Goal: Information Seeking & Learning: Learn about a topic

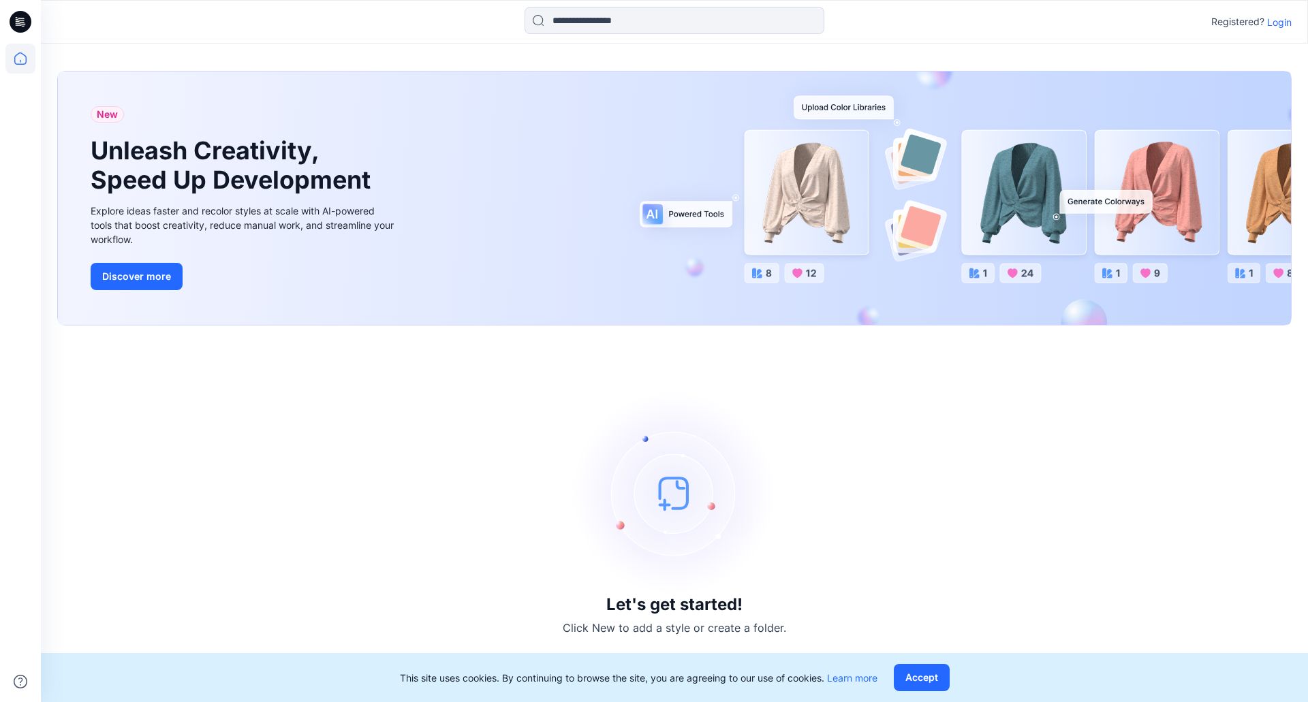
click at [1274, 22] on p "Login" at bounding box center [1279, 22] width 25 height 14
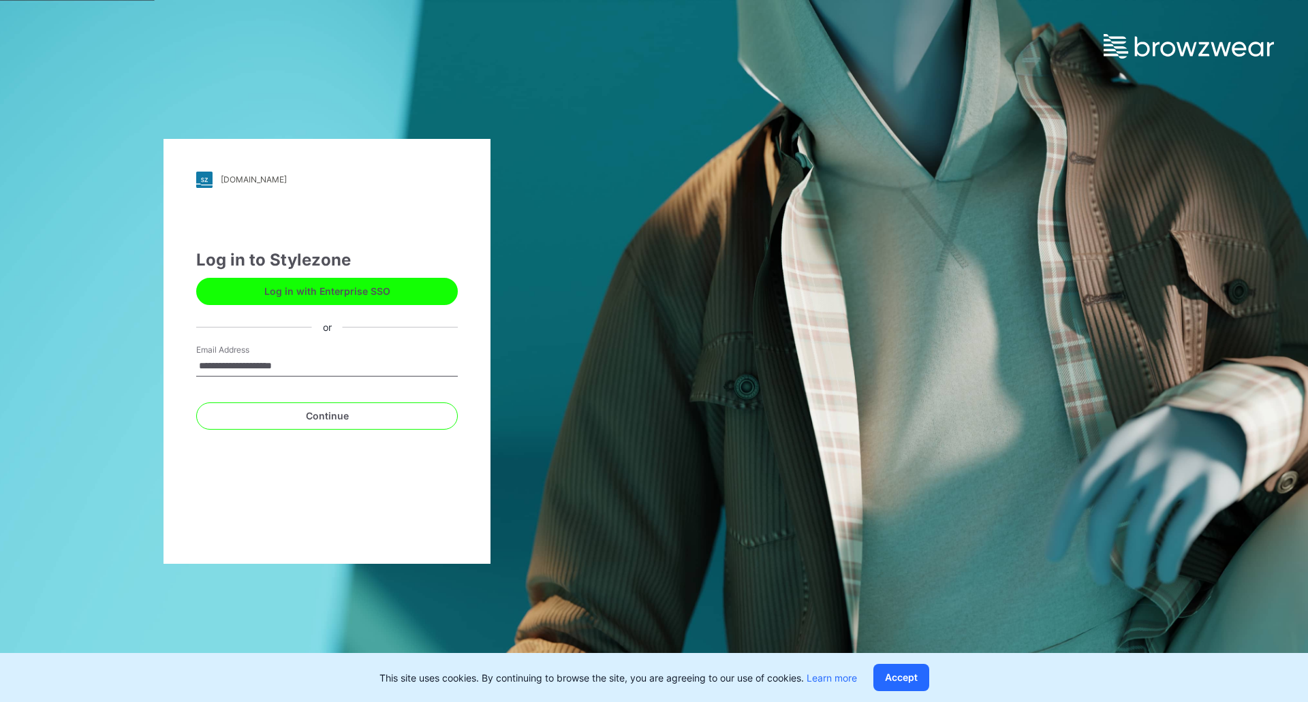
type input "**********"
click at [453, 461] on div "**********" at bounding box center [327, 351] width 327 height 425
click at [360, 414] on button "Continue" at bounding box center [327, 416] width 262 height 27
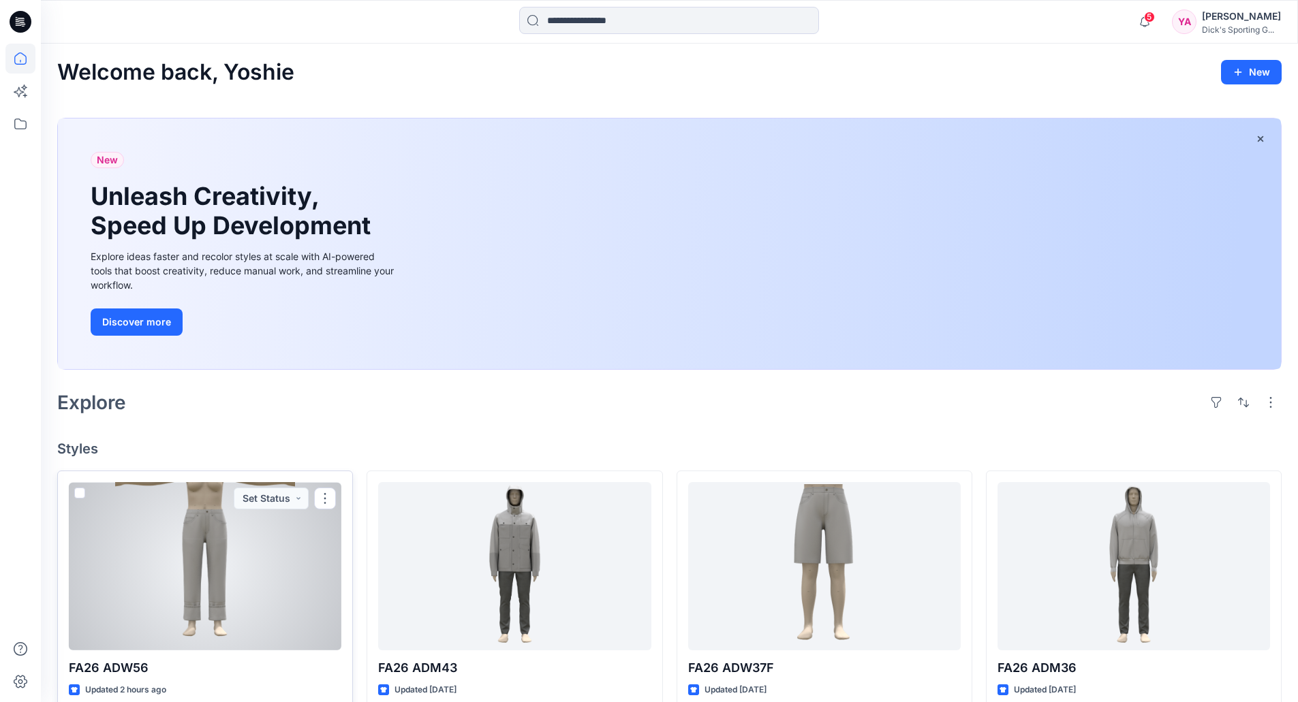
click at [249, 561] on div at bounding box center [205, 566] width 273 height 168
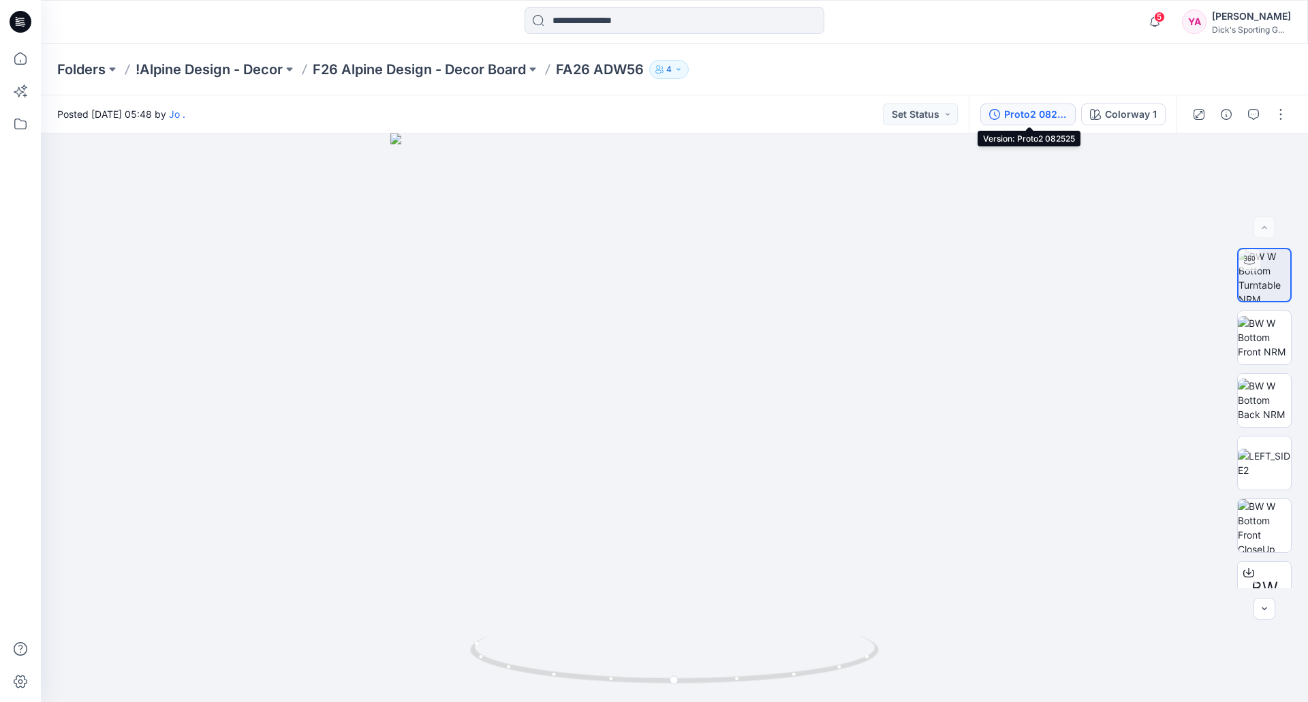
click at [1026, 117] on div "Proto2 082525" at bounding box center [1035, 114] width 63 height 15
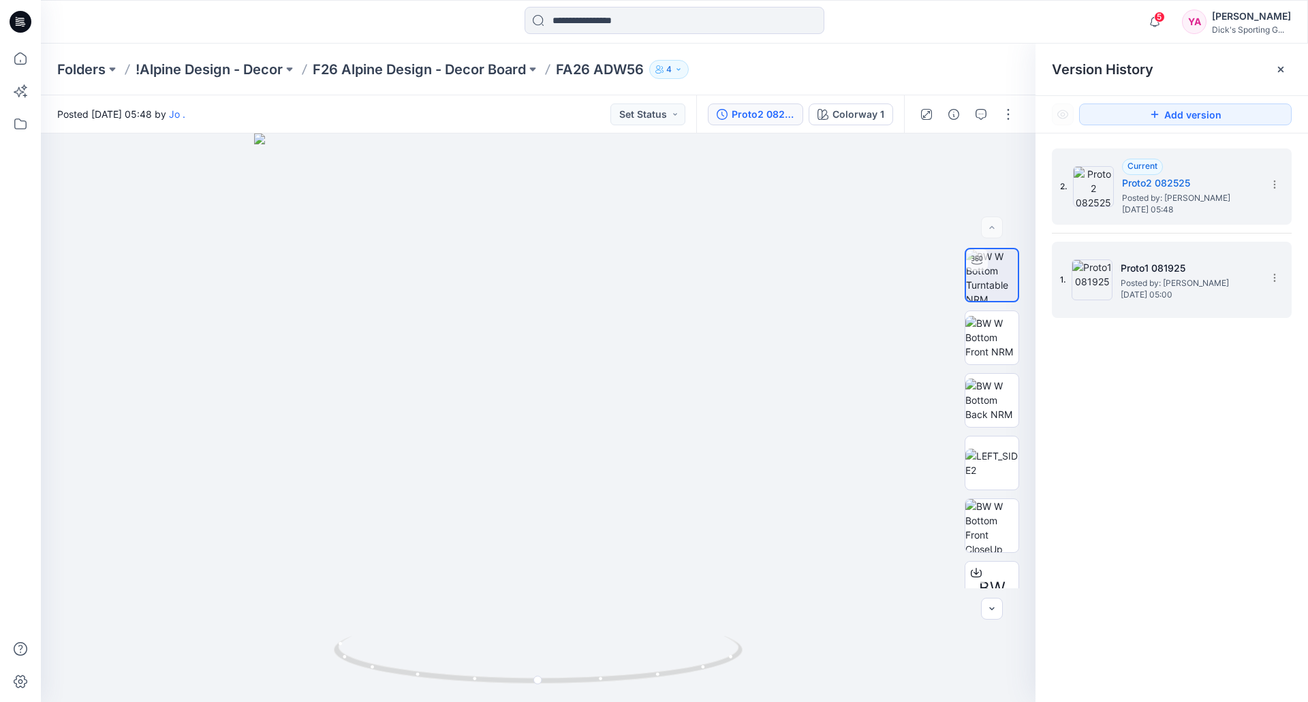
click at [1159, 282] on span "Posted by: [PERSON_NAME]" at bounding box center [1189, 284] width 136 height 14
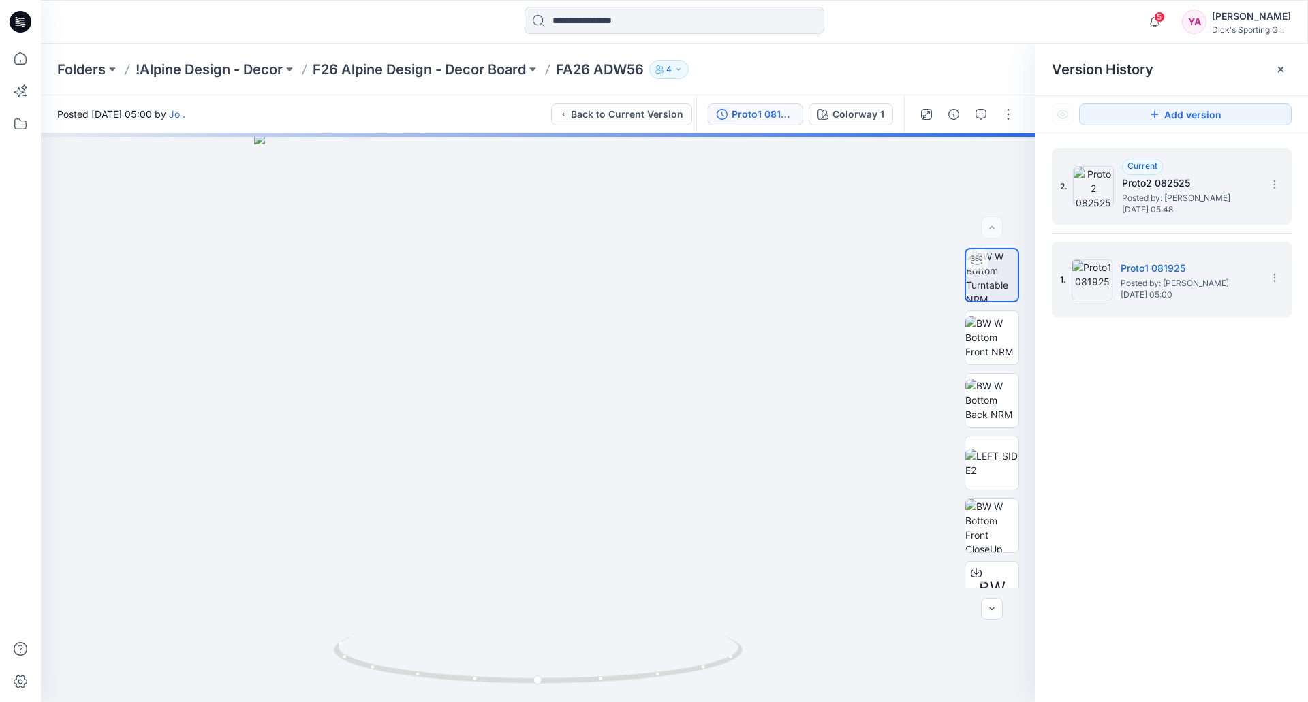
click at [1103, 209] on div "2. Current Proto2 082525 Posted by: [PERSON_NAME] [DATE] 05:48" at bounding box center [1162, 186] width 204 height 65
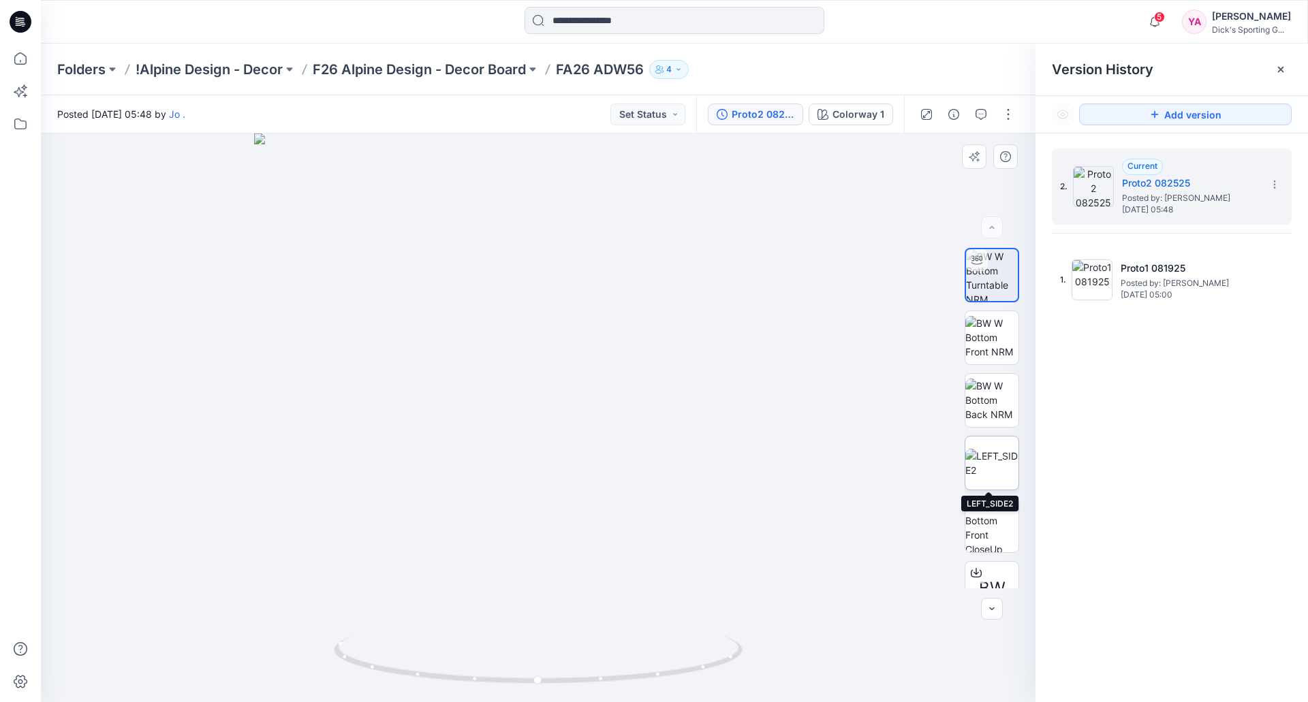
click at [1001, 473] on img at bounding box center [991, 463] width 53 height 29
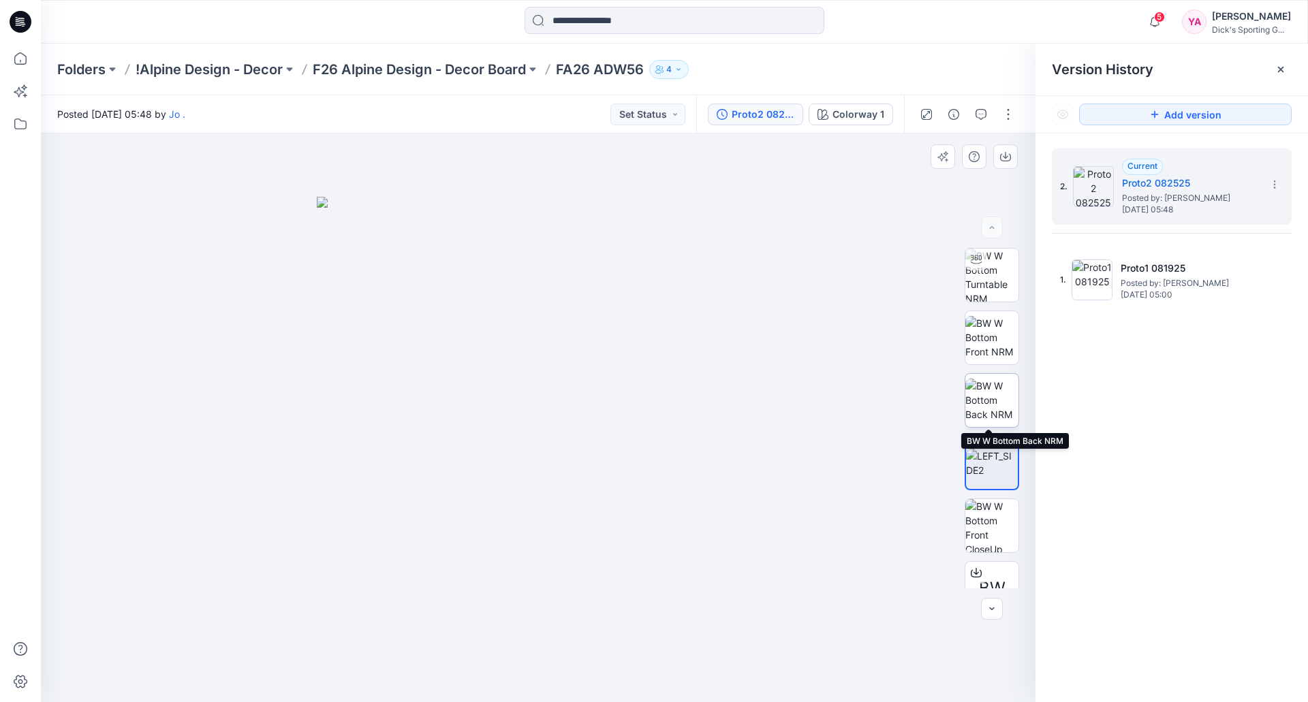
click at [1002, 403] on img at bounding box center [991, 400] width 53 height 43
click at [1006, 324] on img at bounding box center [991, 337] width 53 height 43
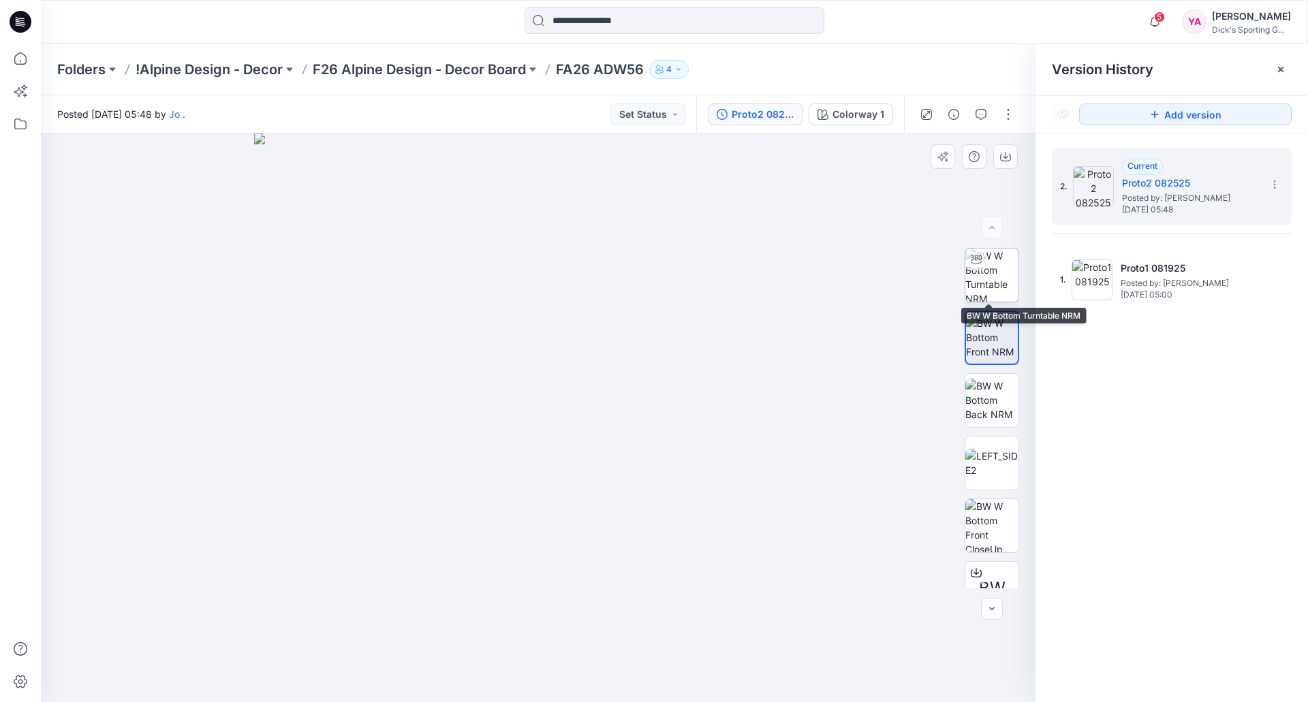
click at [997, 268] on img at bounding box center [991, 275] width 53 height 53
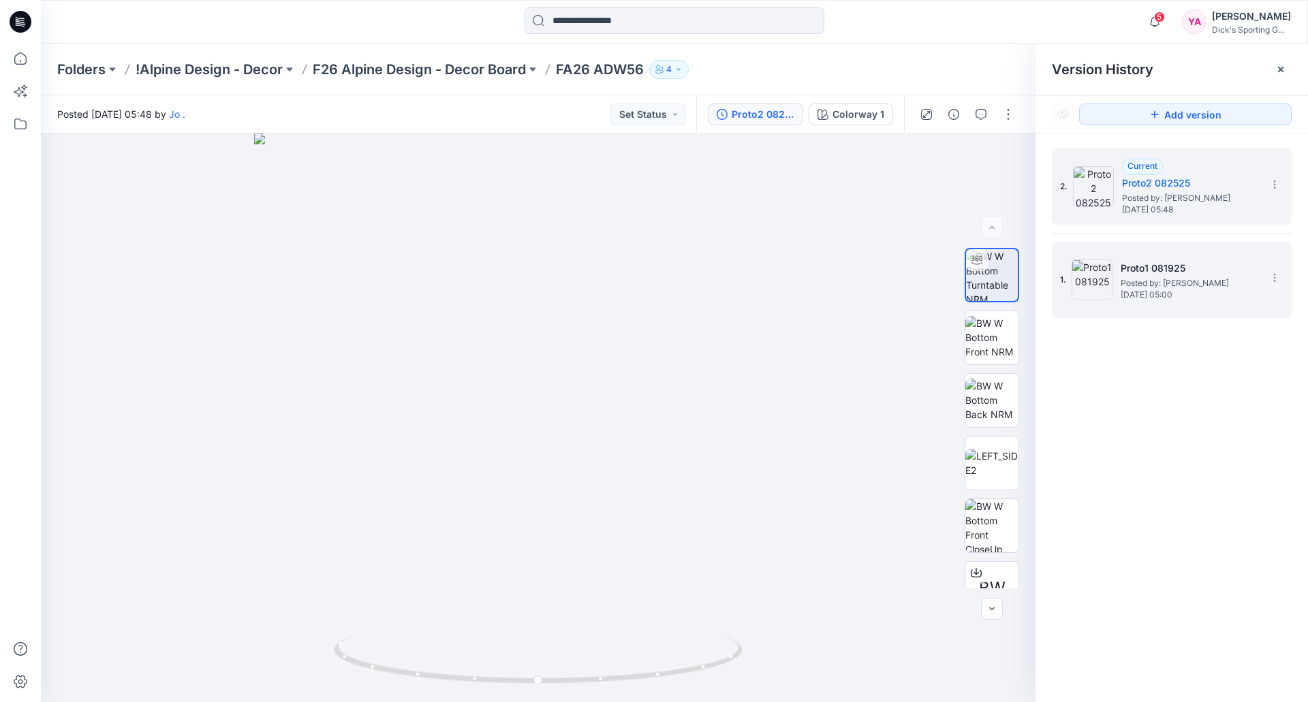
click at [1121, 273] on h5 "Proto1 081925" at bounding box center [1189, 268] width 136 height 16
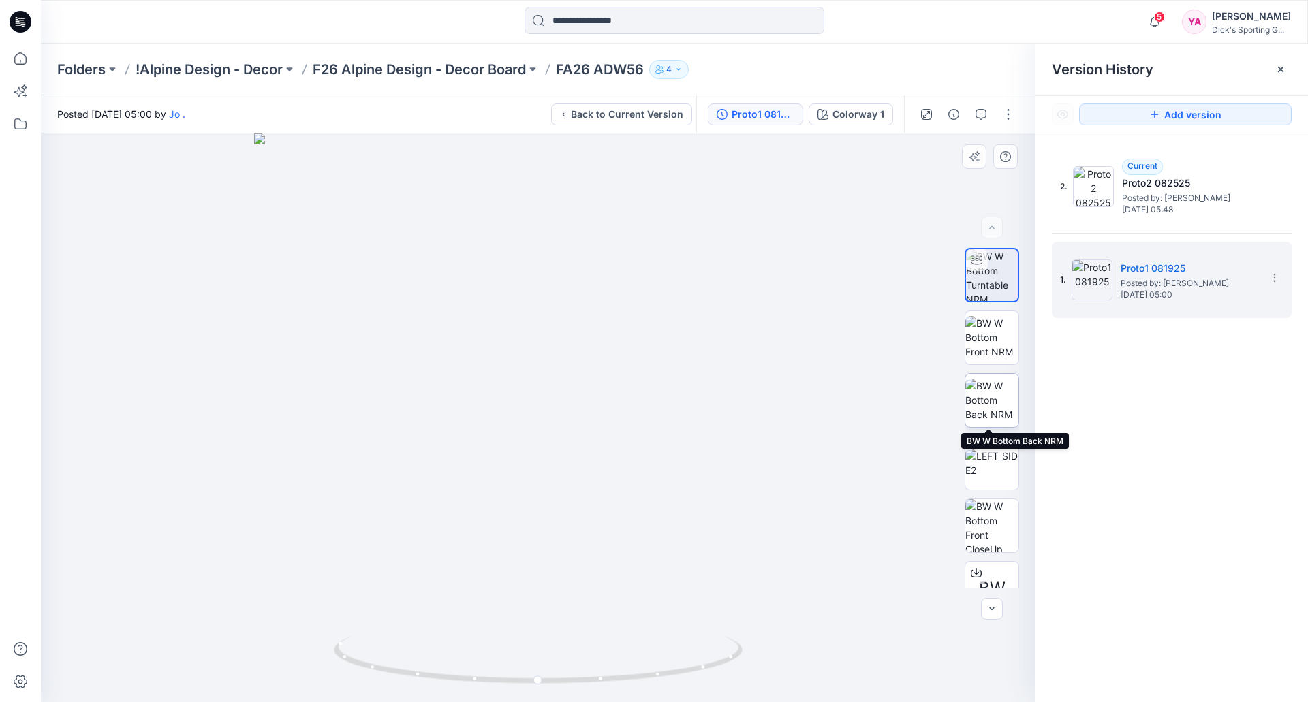
click at [991, 410] on img at bounding box center [991, 400] width 53 height 43
click at [1181, 238] on div "2. Current Proto2 082525 Posted by: [PERSON_NAME] [DATE] 05:48 1. Proto1 081925…" at bounding box center [1172, 234] width 240 height 170
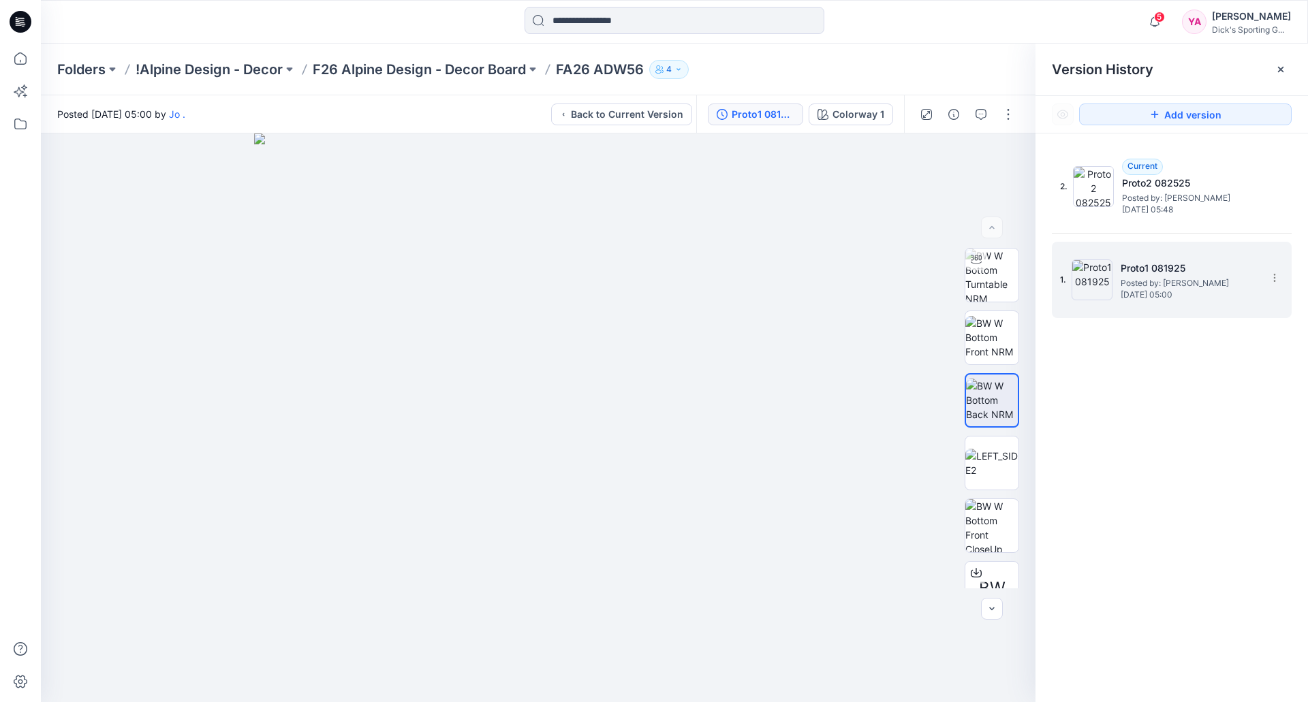
click at [1173, 307] on div "1. Proto1 081925 Posted by: [PERSON_NAME] [DATE] 05:00" at bounding box center [1162, 279] width 204 height 65
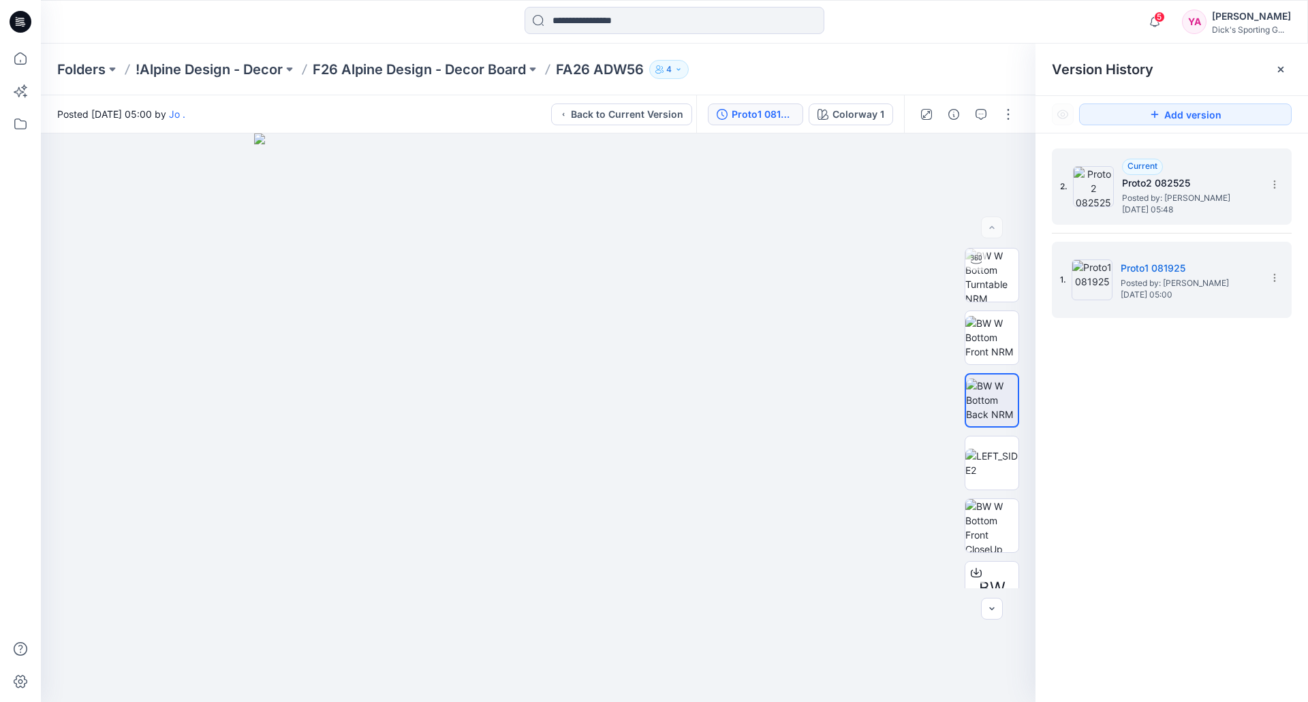
click at [1211, 188] on h5 "Proto2 082525" at bounding box center [1190, 183] width 136 height 16
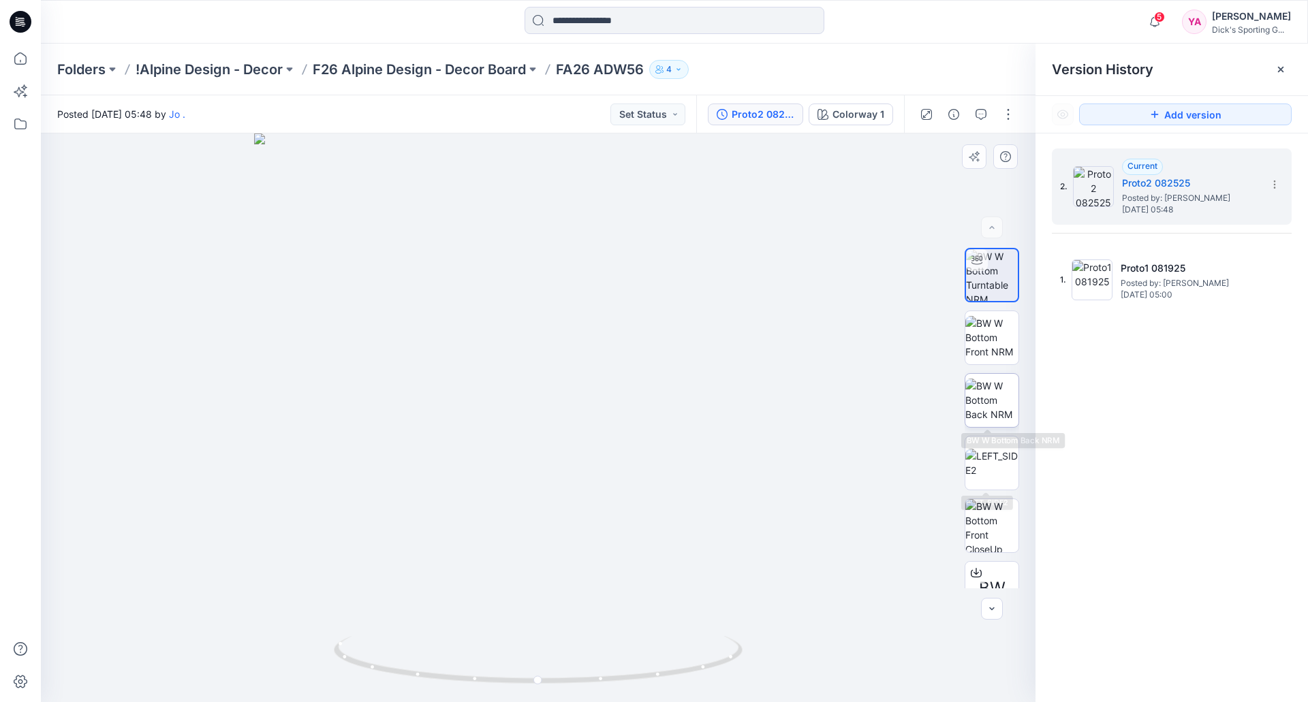
click at [989, 403] on img at bounding box center [991, 400] width 53 height 43
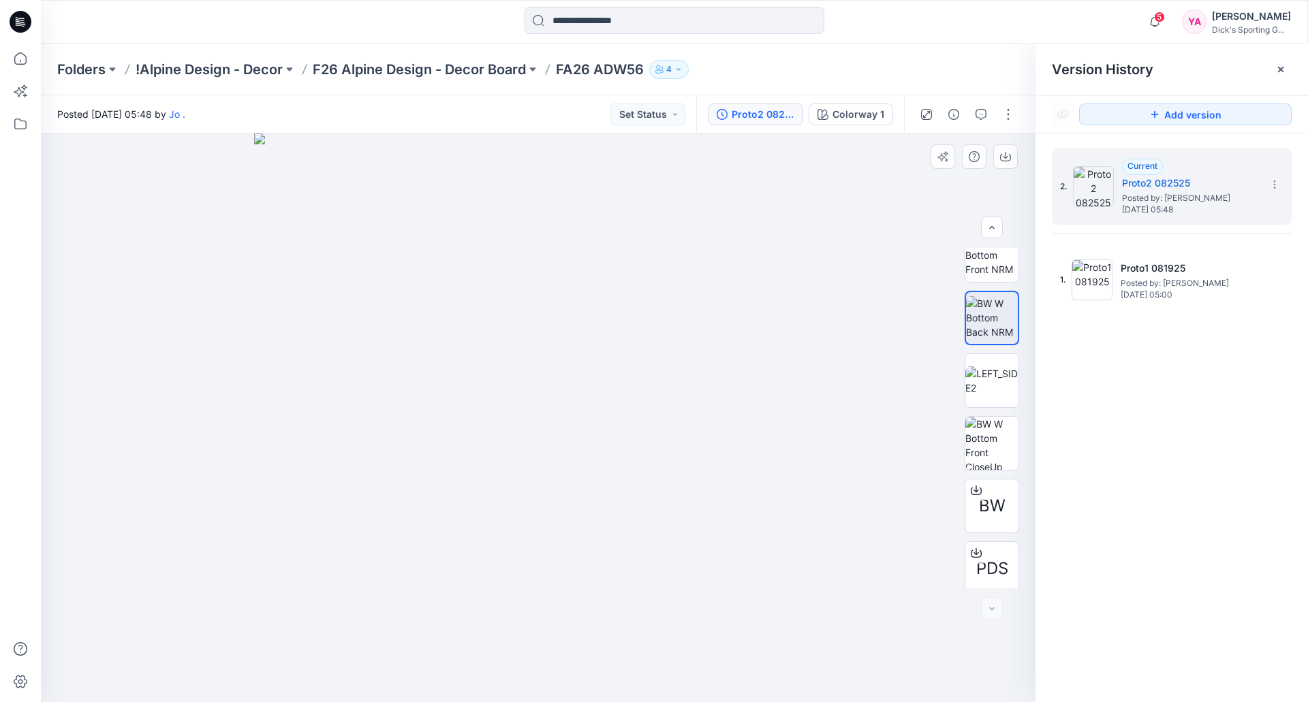
scroll to position [90, 0]
click at [993, 366] on img at bounding box center [991, 373] width 53 height 29
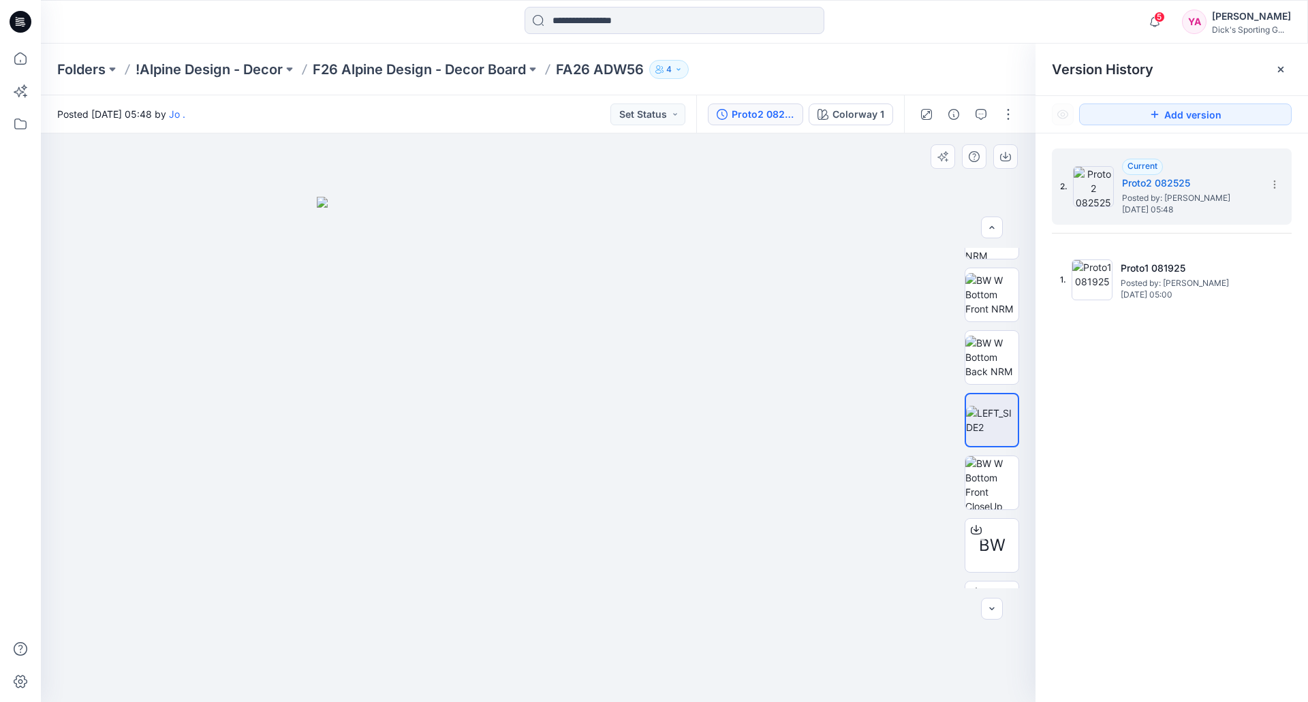
scroll to position [0, 0]
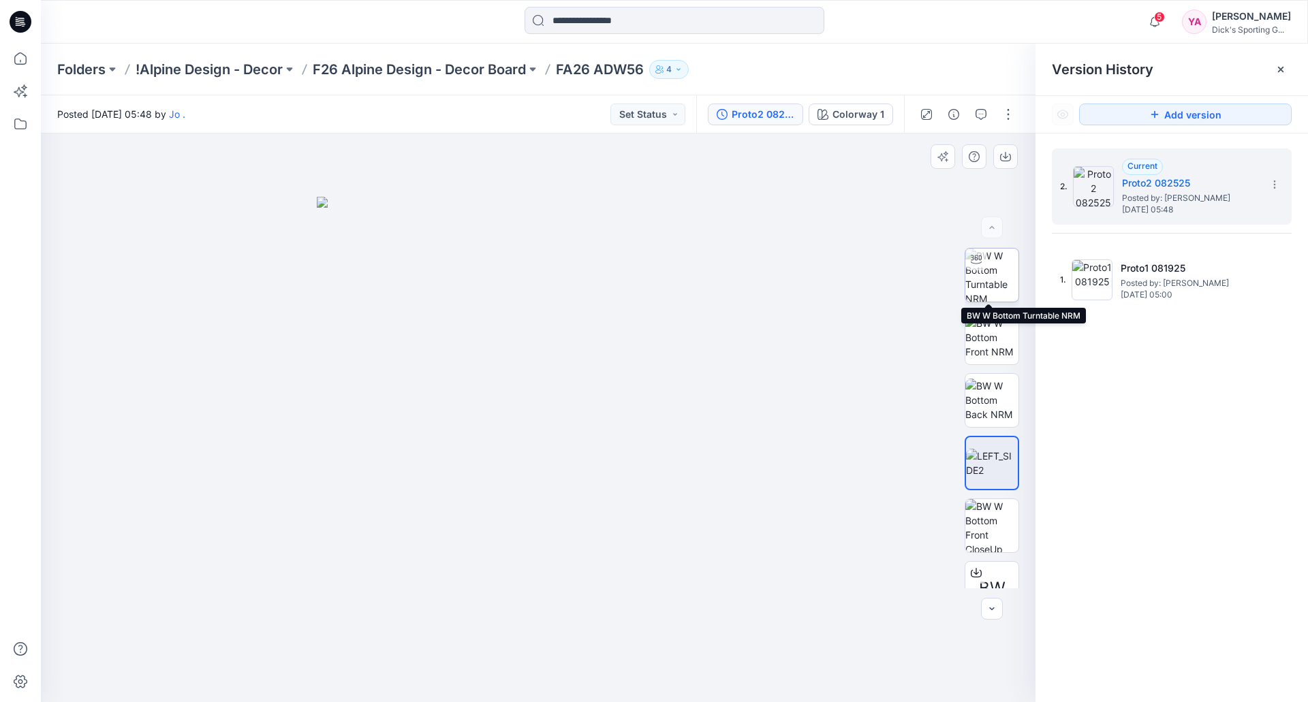
click at [980, 280] on img at bounding box center [991, 275] width 53 height 53
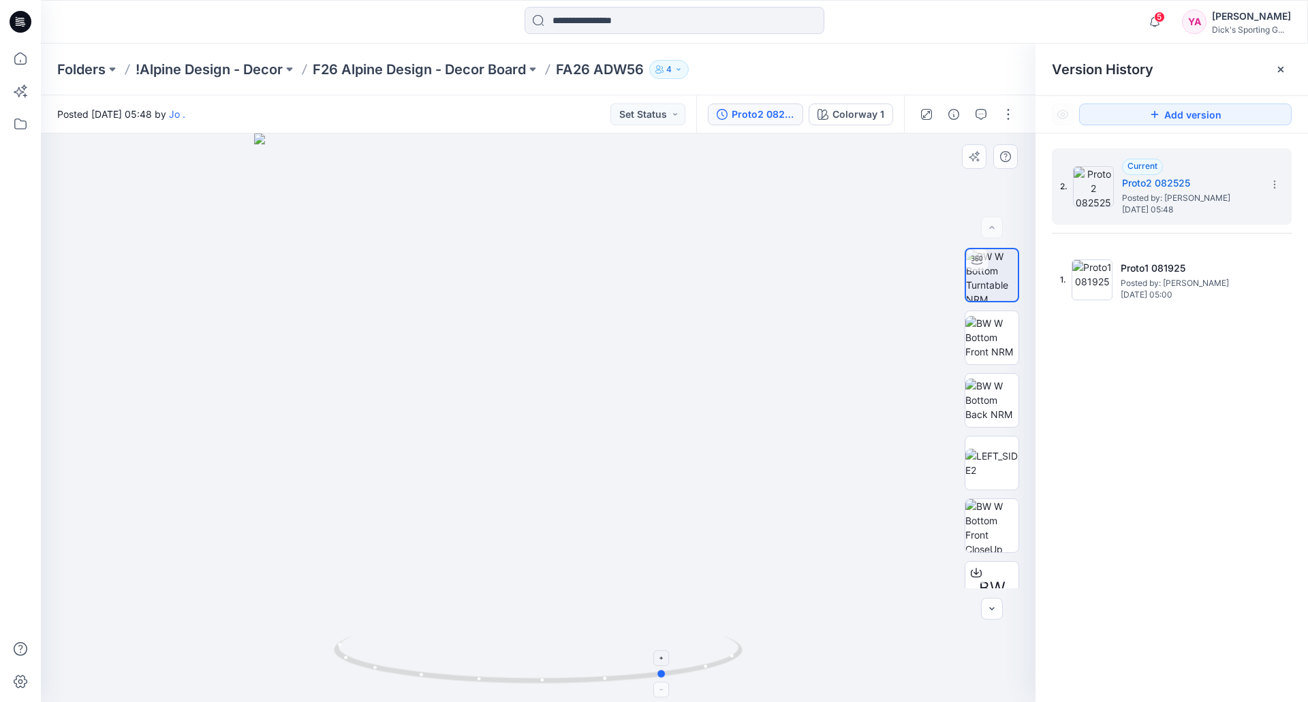
drag, startPoint x: 543, startPoint y: 684, endPoint x: 671, endPoint y: 681, distance: 128.1
click at [671, 681] on icon at bounding box center [540, 661] width 412 height 51
